Goal: Information Seeking & Learning: Compare options

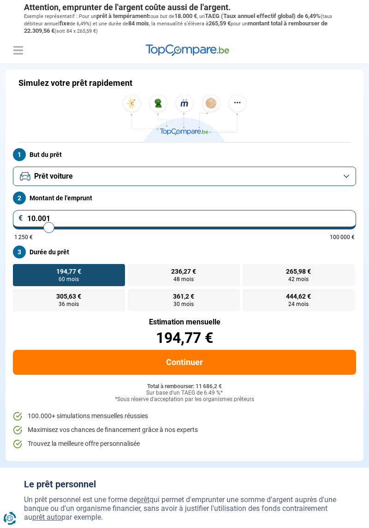
click at [348, 169] on button "Prêt voiture" at bounding box center [184, 176] width 343 height 19
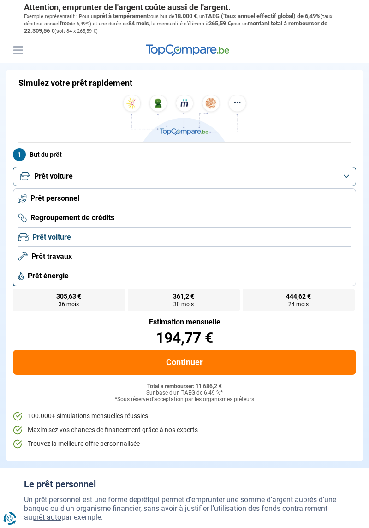
scroll to position [43, 0]
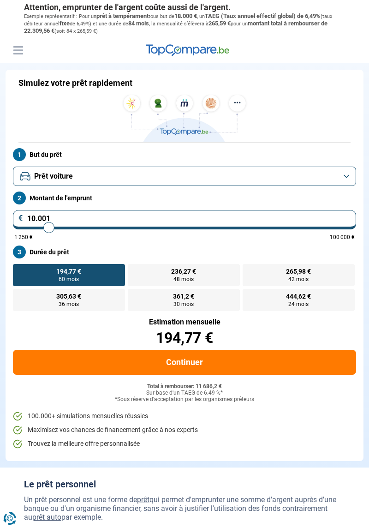
type input "11.500"
type input "11500"
type input "10.250"
type input "10250"
type input "9.750"
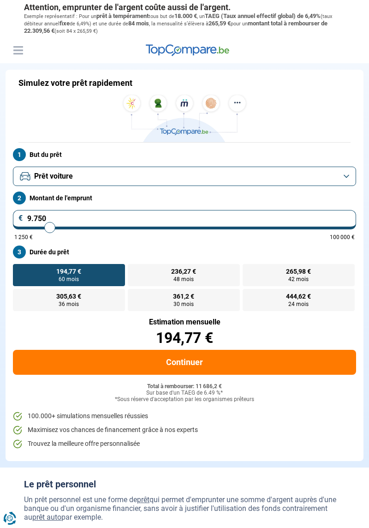
type input "9750"
type input "9.000"
type input "9000"
type input "8.750"
type input "8750"
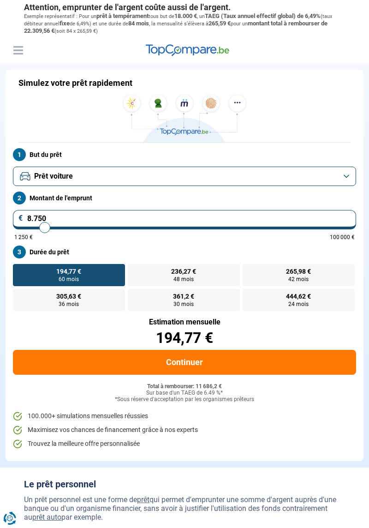
type input "8.250"
type input "8250"
type input "7.750"
type input "7750"
type input "7.250"
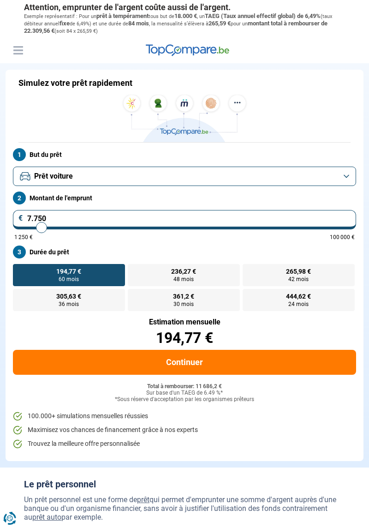
type input "7250"
type input "6.500"
type input "6500"
radio input "true"
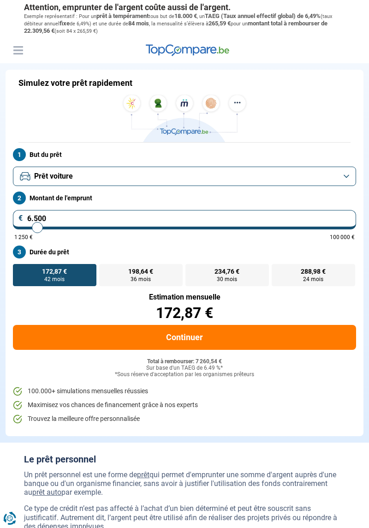
type input "6.750"
type input "6750"
type input "8.000"
type input "8000"
type input "8.500"
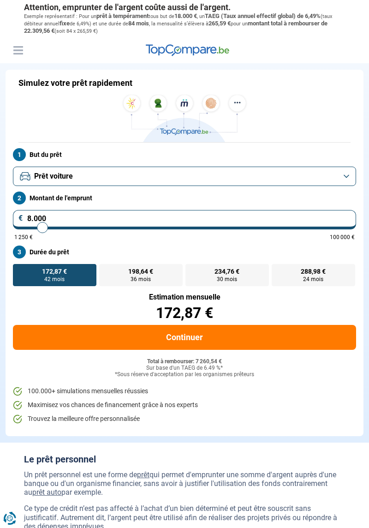
type input "8500"
type input "8.750"
type input "8750"
type input "9.000"
type input "9000"
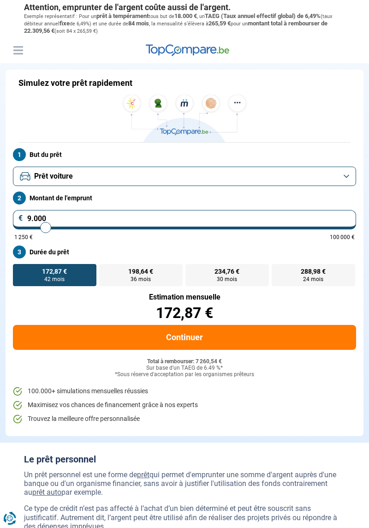
type input "9.250"
type input "9250"
type input "9.500"
type input "9500"
type input "9.750"
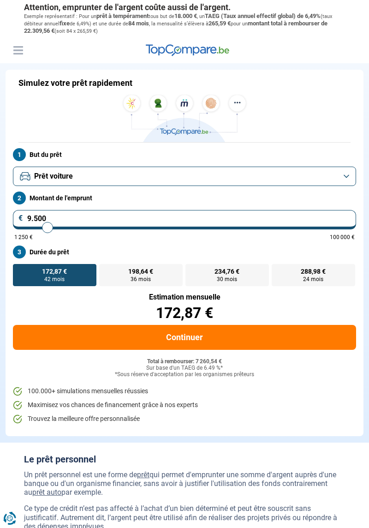
type input "9750"
type input "10.000"
type input "10000"
type input "10.500"
type input "10500"
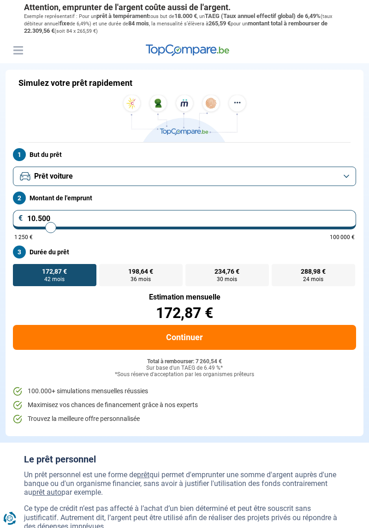
type input "10.750"
type input "10750"
type input "11.000"
type input "11000"
type input "11.250"
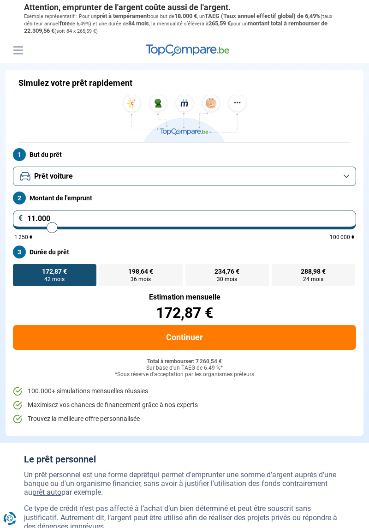
type input "11250"
type input "11.500"
type input "11500"
type input "11.750"
type input "11750"
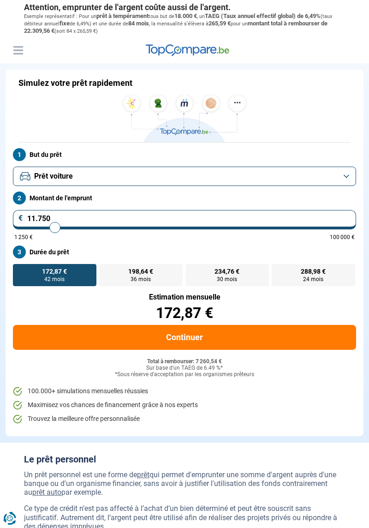
type input "12.000"
type input "12000"
type input "12.250"
type input "12250"
type input "12.500"
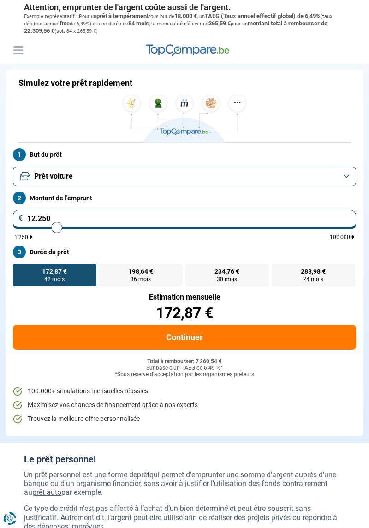
type input "12500"
type input "12.750"
type input "12750"
type input "13.000"
type input "13000"
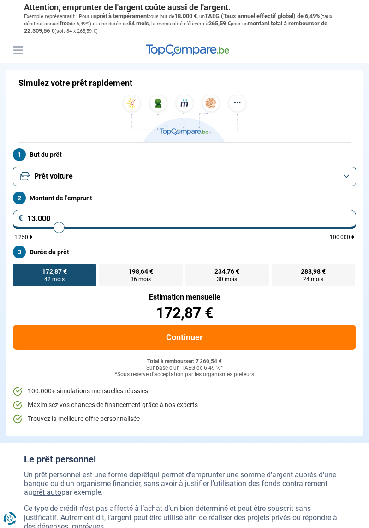
type input "13.250"
type input "13250"
type input "13.500"
type input "13500"
type input "13.750"
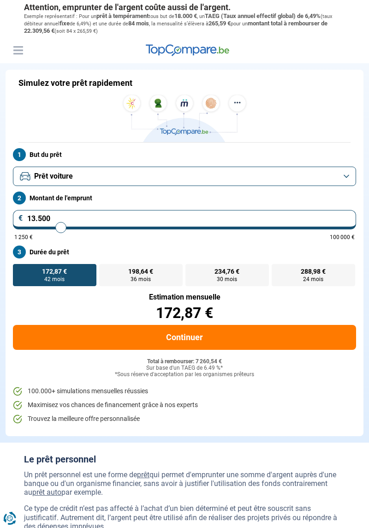
type input "13750"
type input "14.000"
type input "14000"
type input "14.250"
type input "14250"
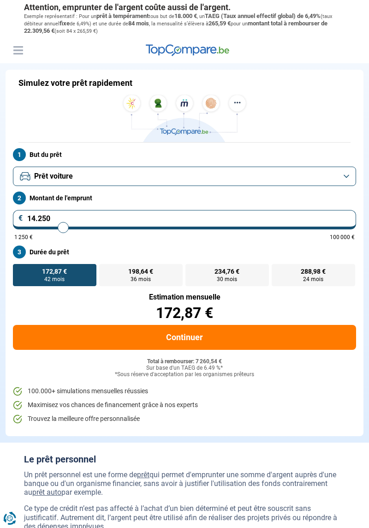
type input "14.500"
type input "14500"
type input "14.750"
type input "14750"
type input "15.000"
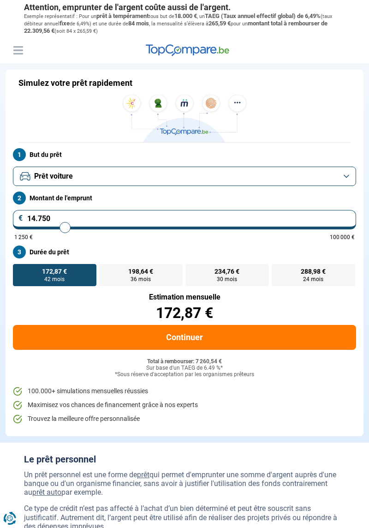
type input "15000"
type input "15.250"
type input "15250"
type input "15.500"
type input "15500"
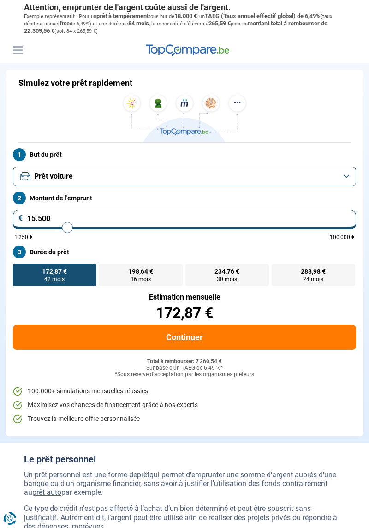
type input "15.750"
type input "15750"
type input "16.000"
type input "16000"
type input "16.250"
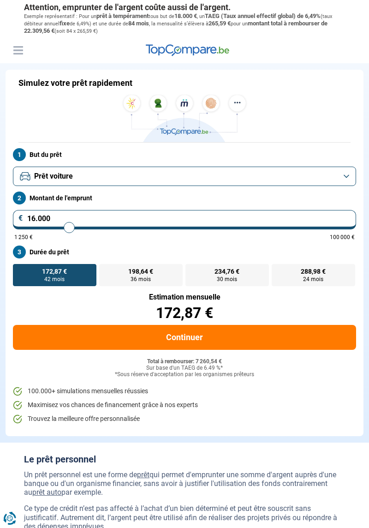
type input "16250"
type input "16.500"
type input "16500"
type input "16.750"
type input "16750"
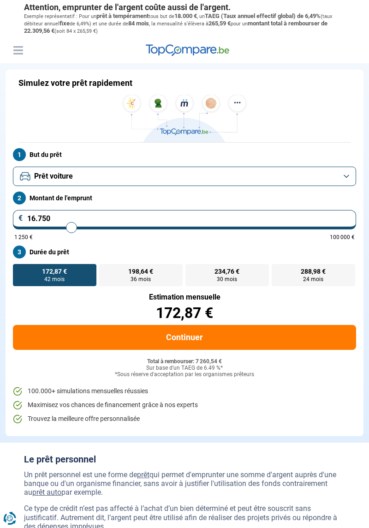
type input "17.000"
type input "17000"
type input "17.250"
type input "17250"
type input "17.500"
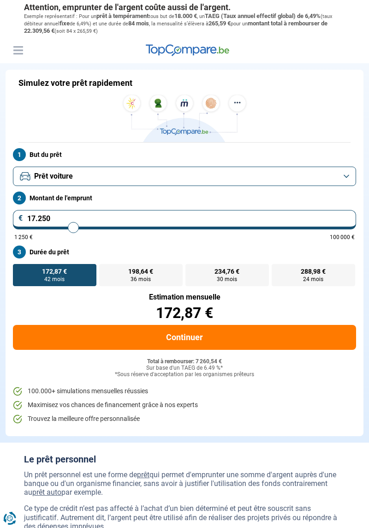
type input "17500"
type input "17.750"
type input "17750"
type input "18.000"
type input "18000"
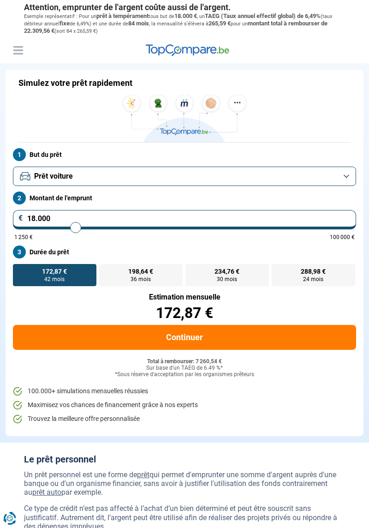
type input "18.250"
type input "18250"
type input "18.500"
type input "18500"
type input "18.750"
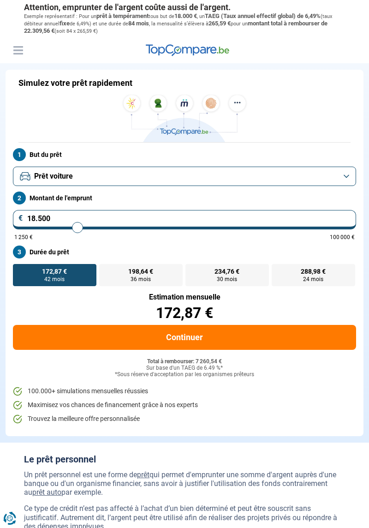
type input "18750"
type input "19.000"
type input "19000"
type input "19.250"
type input "19250"
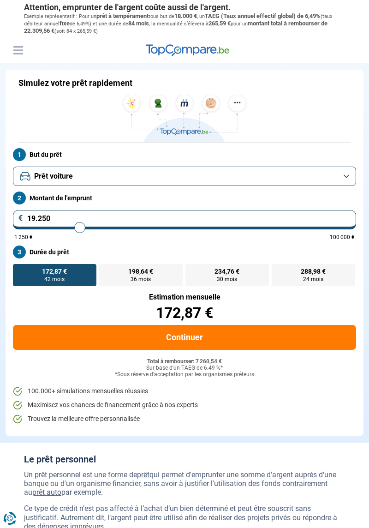
type input "19.500"
type input "19500"
type input "19.750"
type input "19750"
type input "20.000"
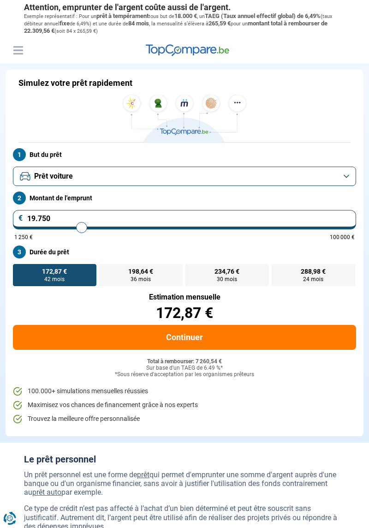
type input "20000"
type input "20.250"
type input "20250"
type input "20.000"
type input "20000"
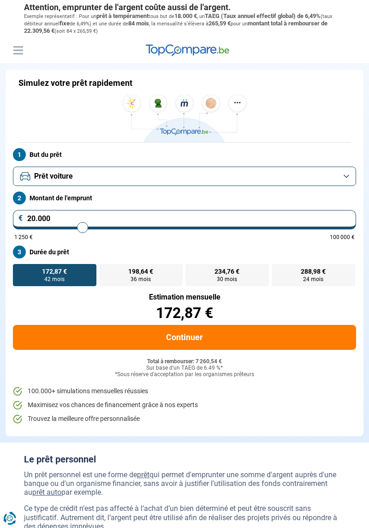
type input "19.750"
type input "19750"
type input "19.500"
type input "19500"
type input "19.250"
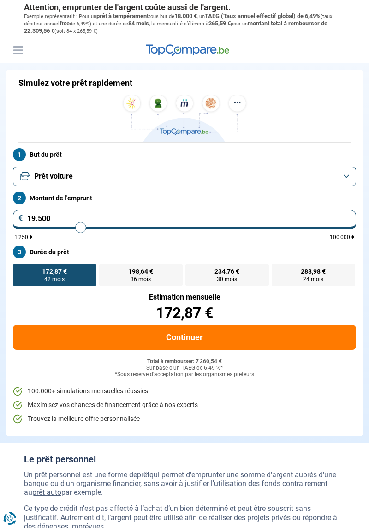
type input "19250"
type input "19.000"
type input "19000"
type input "19.250"
type input "19250"
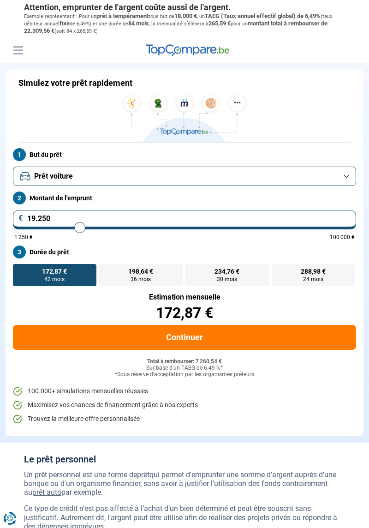
type input "19.500"
type input "19500"
type input "19.750"
type input "19750"
type input "20.000"
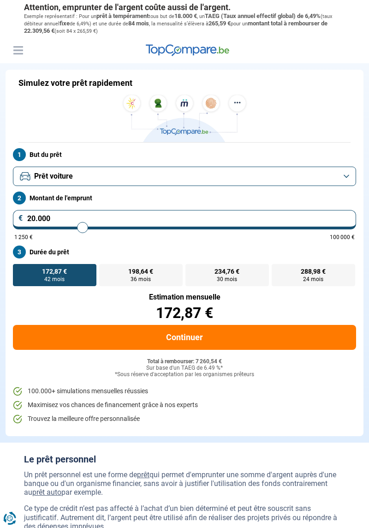
type input "20000"
radio input "false"
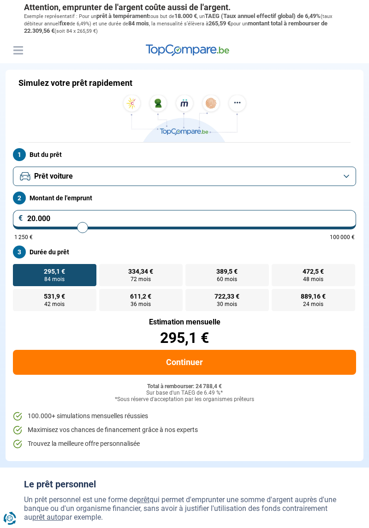
click at [348, 173] on button "Prêt voiture" at bounding box center [184, 176] width 343 height 19
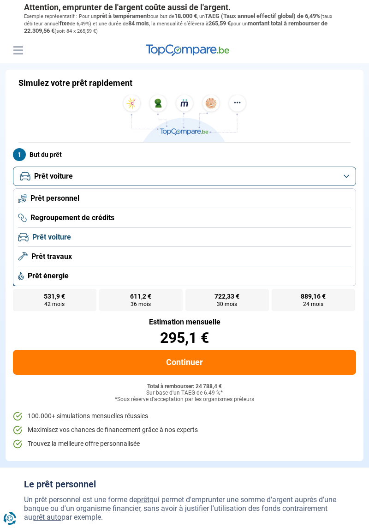
click at [351, 174] on button "Prêt voiture" at bounding box center [184, 176] width 343 height 19
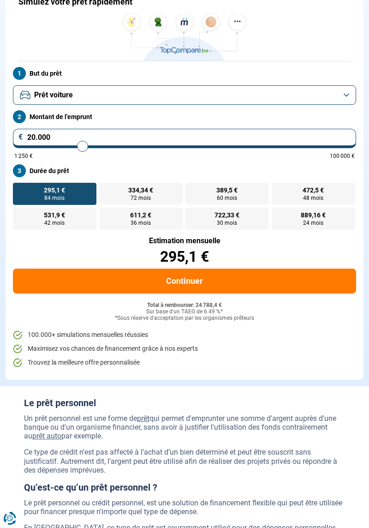
scroll to position [92, 0]
